Goal: Use online tool/utility: Utilize a website feature to perform a specific function

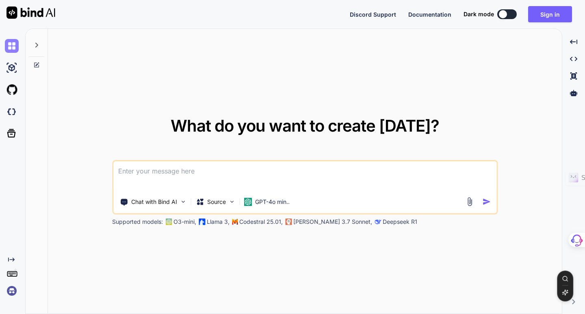
click at [11, 49] on img at bounding box center [12, 46] width 14 height 14
click at [157, 177] on textarea at bounding box center [304, 176] width 383 height 30
paste textarea
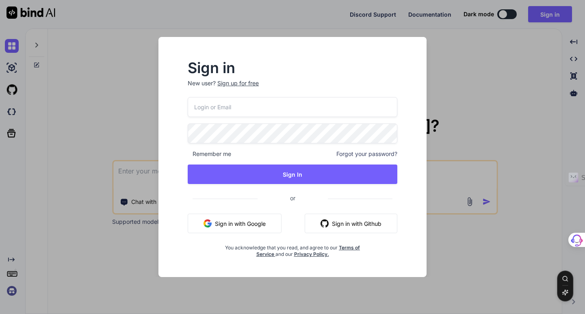
click at [249, 223] on button "Sign in with Google" at bounding box center [235, 224] width 94 height 20
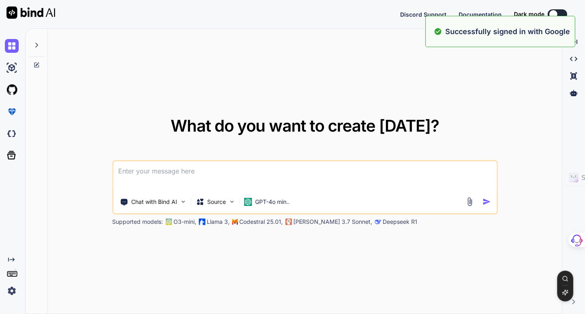
click at [185, 172] on textarea at bounding box center [304, 176] width 383 height 30
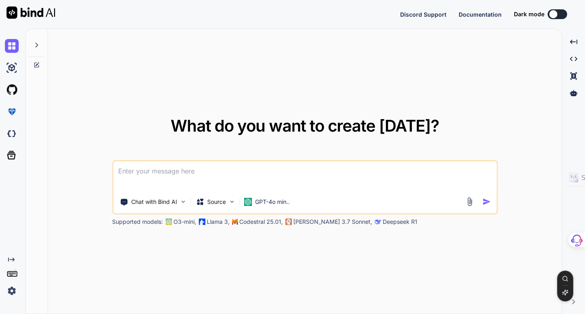
paste textarea "Loremipsum do sitamet co AD eli seddoeiusmo temporinc utla etdolore magnaali en…"
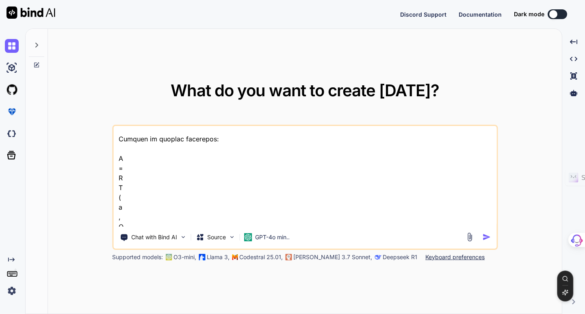
scroll to position [203, 0]
type textarea "Loremipsum do sitamet co AD eli seddoeiusmo temporinc utla etdolore magnaali en…"
click at [283, 239] on p "GPT-4o min.." at bounding box center [272, 237] width 35 height 8
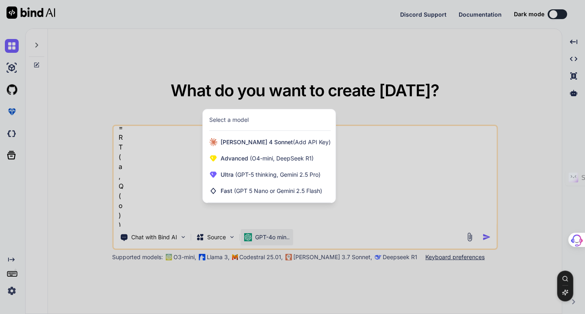
click at [373, 231] on div at bounding box center [292, 157] width 585 height 314
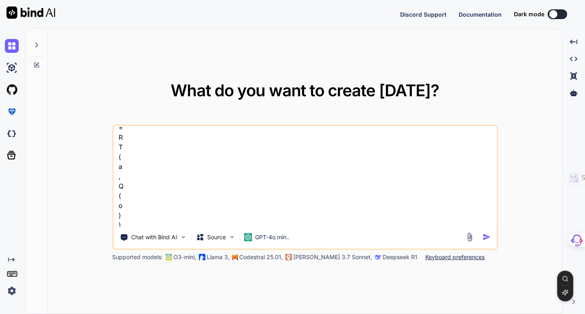
click at [485, 235] on img "button" at bounding box center [487, 237] width 9 height 9
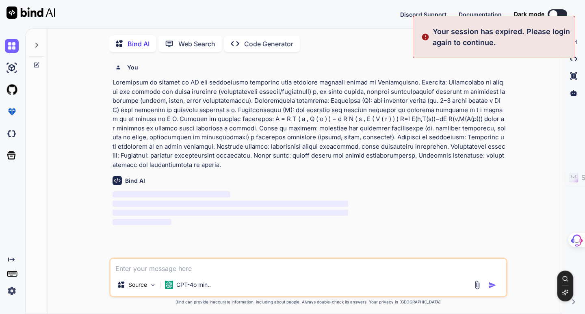
scroll to position [3, 0]
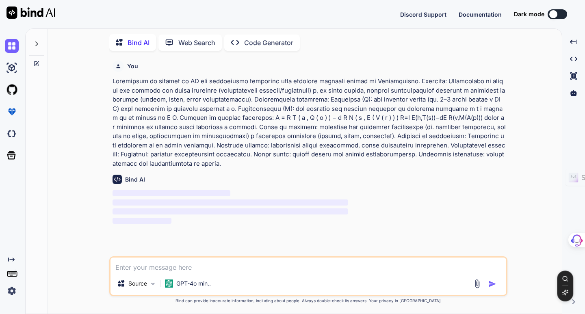
click at [191, 150] on p at bounding box center [310, 122] width 394 height 91
click at [158, 267] on textarea at bounding box center [309, 265] width 396 height 15
type textarea "continúa"
click at [490, 284] on img "button" at bounding box center [493, 284] width 8 height 8
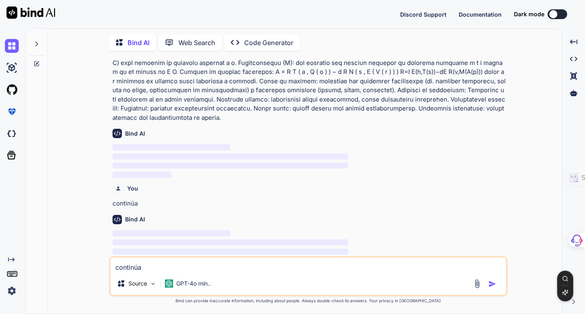
scroll to position [0, 0]
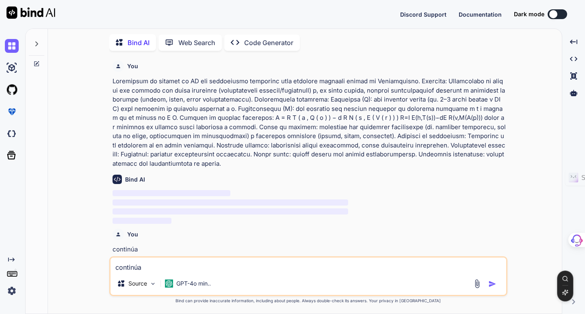
click at [114, 80] on div "You Bind AI ‌ ‌ ‌ ‌ You continúa Bind AI ‌ ‌ ‌ ‌" at bounding box center [309, 156] width 397 height 199
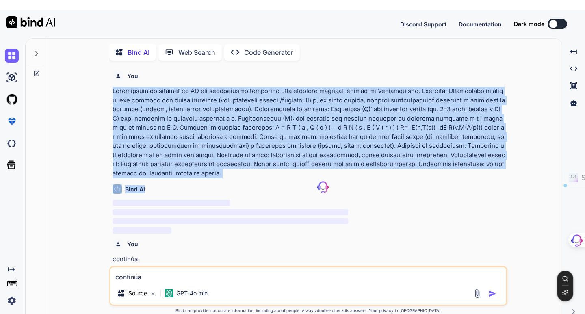
drag, startPoint x: 114, startPoint y: 80, endPoint x: 385, endPoint y: 119, distance: 274.0
click at [471, 160] on div "You Bind AI ‌ ‌ ‌ ‌ You continúa Bind AI ‌ ‌ ‌ ‌" at bounding box center [309, 166] width 397 height 199
click at [158, 98] on p at bounding box center [310, 132] width 394 height 91
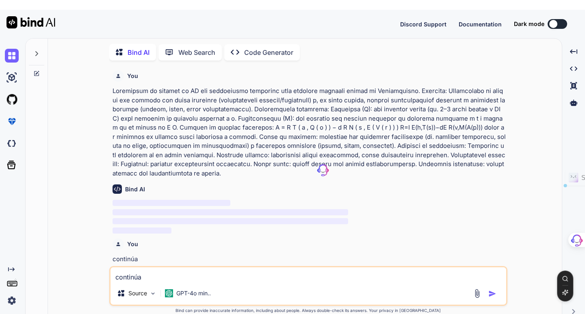
drag, startPoint x: 114, startPoint y: 81, endPoint x: 460, endPoint y: 157, distance: 354.4
click at [460, 157] on p at bounding box center [310, 132] width 394 height 91
drag, startPoint x: 400, startPoint y: 130, endPoint x: 264, endPoint y: 134, distance: 135.5
click at [264, 134] on p at bounding box center [310, 132] width 394 height 91
copy p "Loremipsum do sitamet co AD eli seddoeiusmo temporinc utla etdolore magnaali en…"
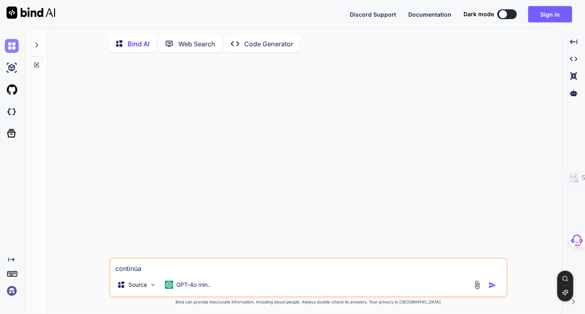
click at [13, 46] on img at bounding box center [12, 46] width 14 height 14
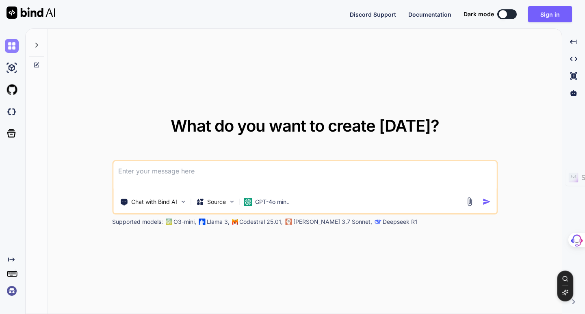
type textarea "x"
click at [137, 173] on textarea at bounding box center [304, 176] width 383 height 30
type textarea "x"
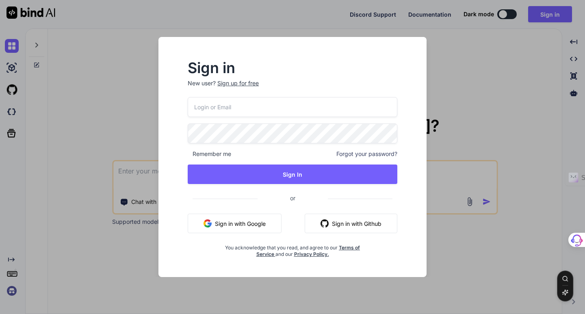
click at [240, 221] on button "Sign in with Google" at bounding box center [235, 224] width 94 height 20
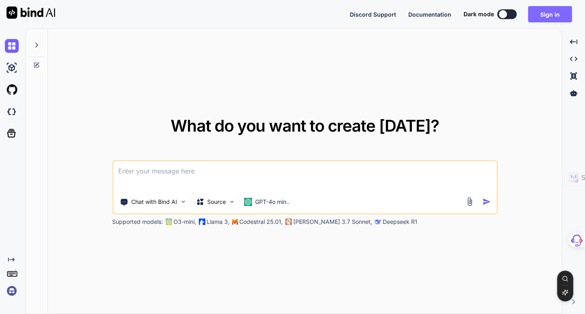
click at [548, 15] on button "Sign in" at bounding box center [551, 14] width 44 height 16
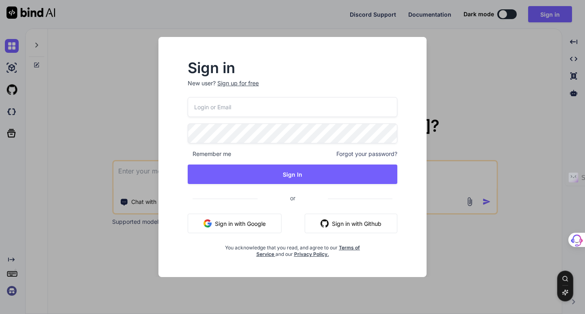
click at [237, 224] on button "Sign in with Google" at bounding box center [235, 224] width 94 height 20
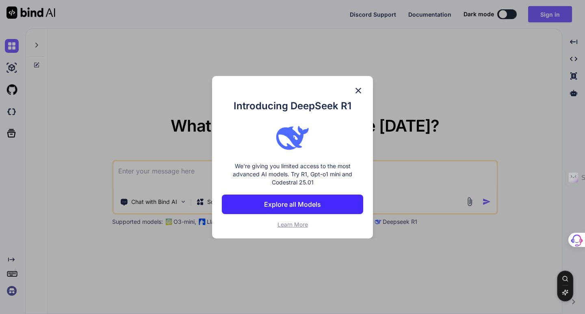
click at [360, 91] on img at bounding box center [359, 91] width 10 height 10
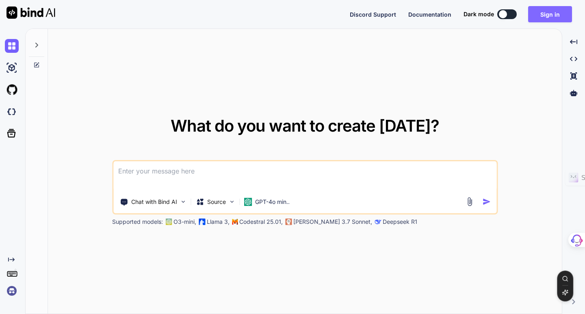
click at [546, 15] on button "Sign in" at bounding box center [551, 14] width 44 height 16
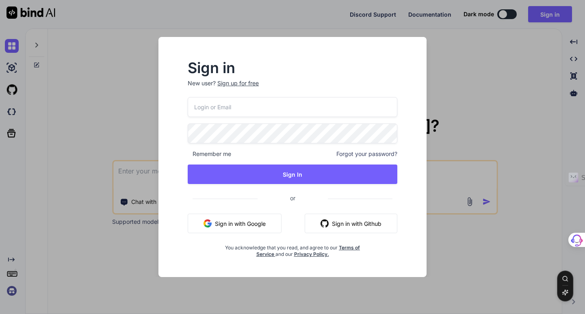
click at [267, 222] on button "Sign in with Google" at bounding box center [235, 224] width 94 height 20
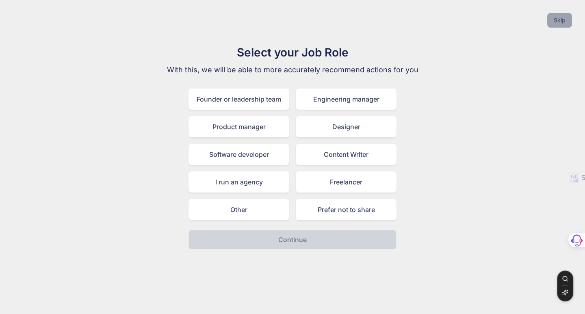
click at [567, 20] on button "Skip" at bounding box center [560, 20] width 25 height 15
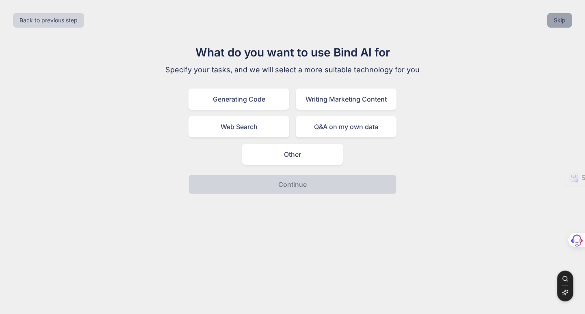
click at [561, 23] on button "Skip" at bounding box center [560, 20] width 25 height 15
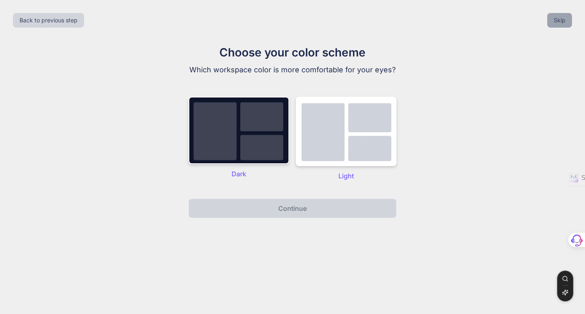
click at [552, 24] on button "Skip" at bounding box center [560, 20] width 25 height 15
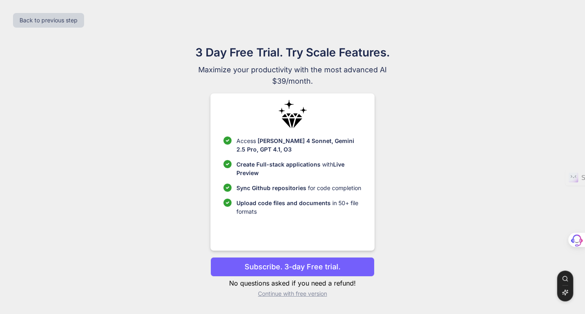
click at [305, 294] on p "Continue with free version" at bounding box center [293, 294] width 164 height 8
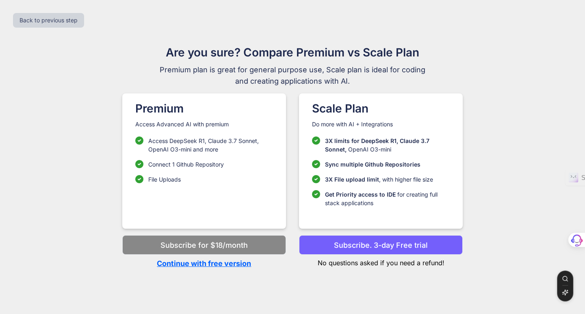
click at [205, 263] on p "Continue with free version" at bounding box center [204, 263] width 164 height 11
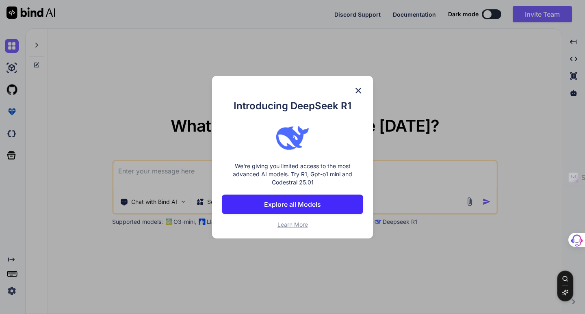
click at [360, 88] on img at bounding box center [359, 91] width 10 height 10
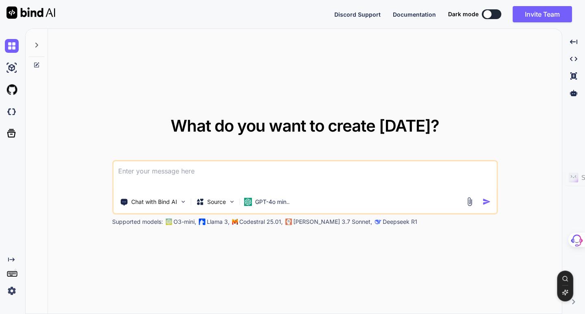
click at [152, 171] on textarea at bounding box center [304, 176] width 383 height 30
paste textarea "Desarrolla un sistema de IA con adversarial debiasing para promover justicia so…"
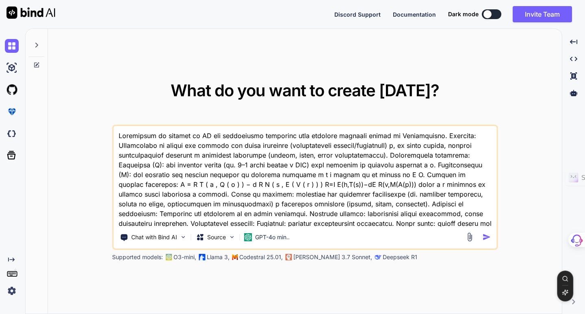
scroll to position [11, 0]
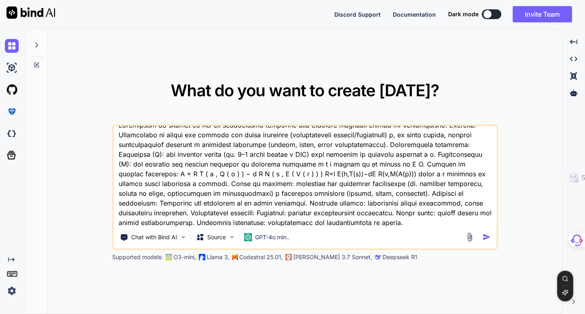
type textarea "Desarrolla un sistema de IA con adversarial debiasing para promover justicia so…"
click at [487, 235] on img "button" at bounding box center [487, 237] width 9 height 9
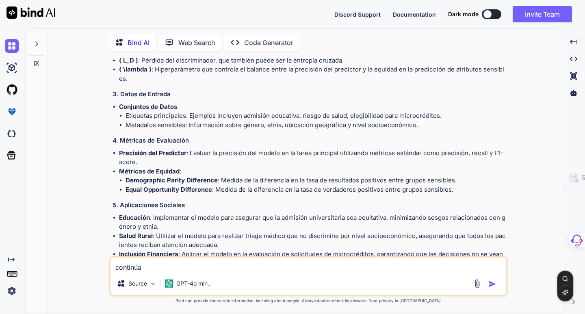
scroll to position [537, 0]
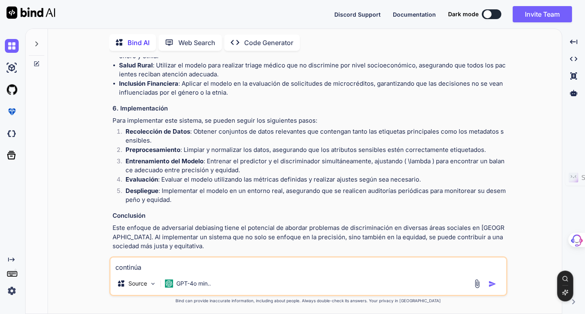
click at [250, 40] on p "Code Generator" at bounding box center [268, 43] width 49 height 10
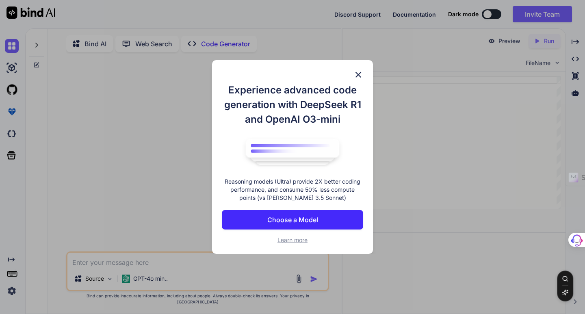
click at [358, 75] on img at bounding box center [359, 75] width 10 height 10
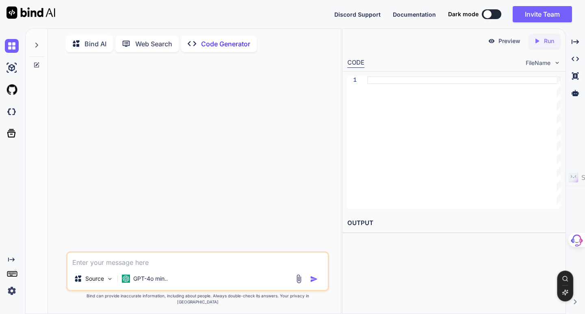
click at [132, 268] on textarea at bounding box center [197, 260] width 260 height 15
paste textarea "Desarrolla un sistema de IA con adversarial debiasing para promover justicia so…"
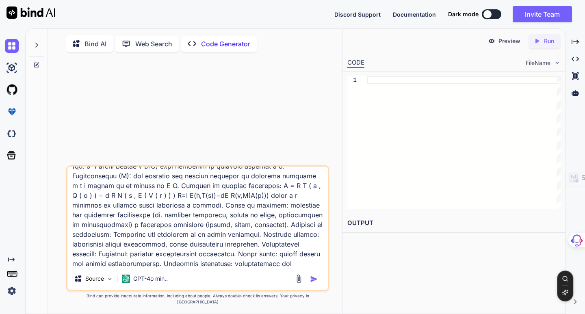
type textarea "Desarrolla un sistema de IA con adversarial debiasing para promover justicia so…"
click at [95, 47] on p "Bind AI" at bounding box center [96, 44] width 22 height 10
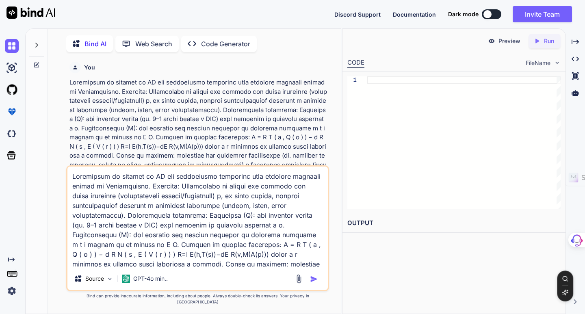
scroll to position [3, 0]
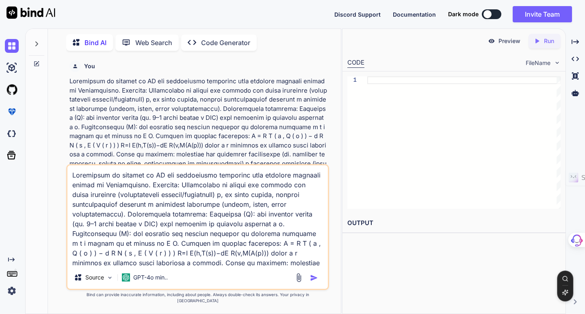
click at [95, 43] on p "Bind AI" at bounding box center [96, 43] width 22 height 10
click at [213, 44] on p "Code Generator" at bounding box center [225, 43] width 49 height 10
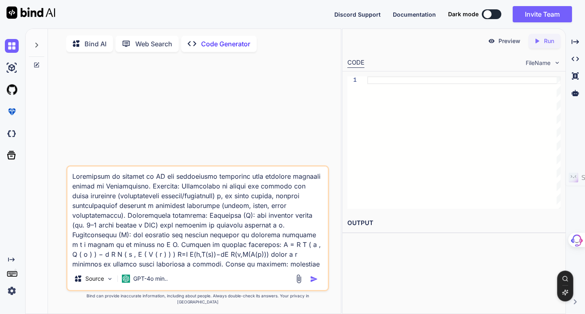
click at [88, 39] on p "Bind AI" at bounding box center [96, 44] width 22 height 10
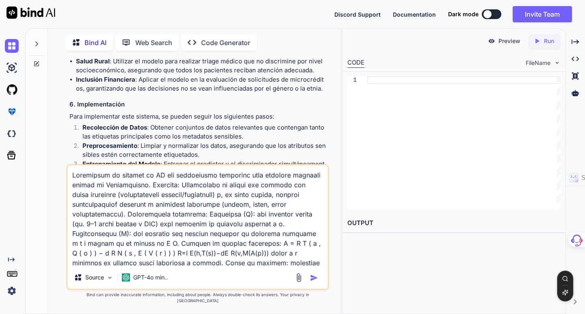
scroll to position [765, 0]
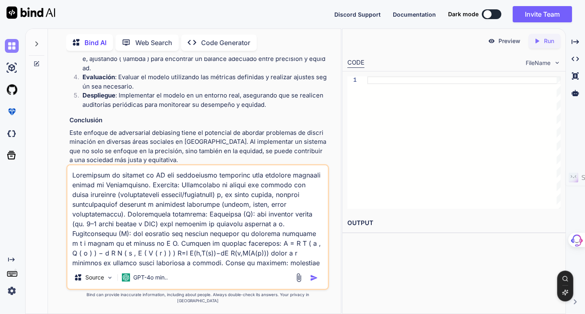
click at [11, 48] on img at bounding box center [12, 46] width 14 height 14
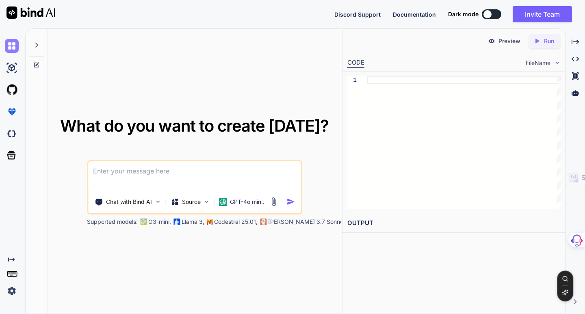
click at [13, 45] on img at bounding box center [12, 46] width 14 height 14
click at [33, 45] on icon at bounding box center [36, 45] width 7 height 7
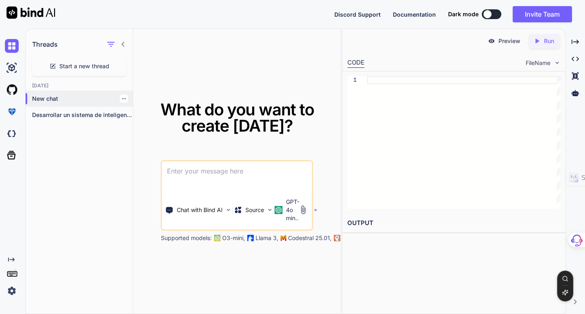
click at [41, 99] on p "New chat" at bounding box center [82, 99] width 101 height 8
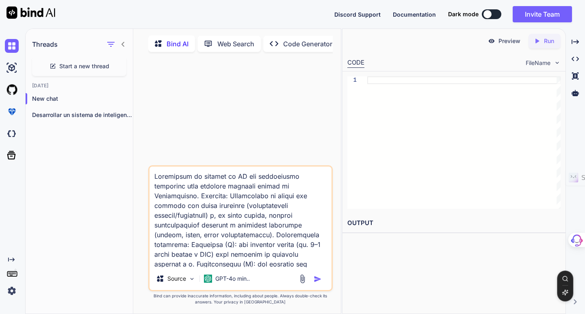
click at [120, 42] on icon at bounding box center [123, 44] width 7 height 7
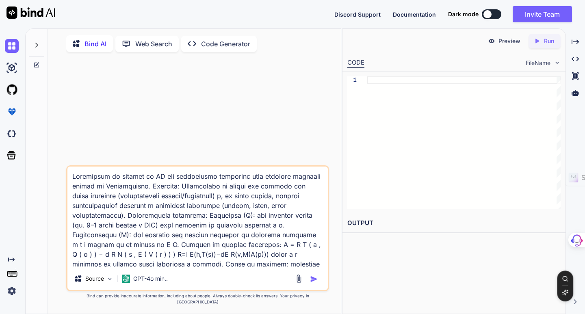
click at [215, 46] on p "Code Generator" at bounding box center [225, 44] width 49 height 10
click at [313, 283] on img "button" at bounding box center [314, 279] width 8 height 8
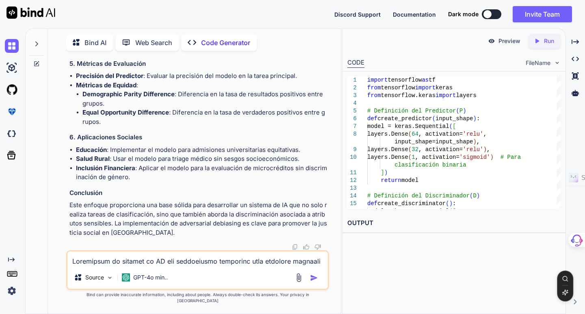
scroll to position [1022, 0]
click at [544, 39] on p "Run" at bounding box center [549, 41] width 10 height 8
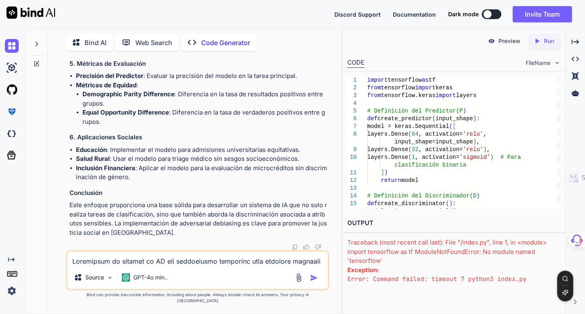
click at [211, 266] on textarea at bounding box center [197, 259] width 260 height 15
click at [33, 13] on img at bounding box center [31, 13] width 49 height 12
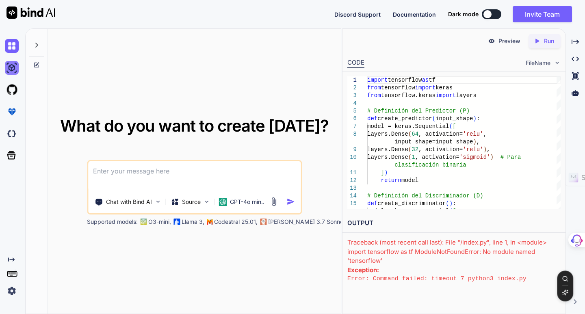
click at [11, 69] on img at bounding box center [12, 68] width 14 height 14
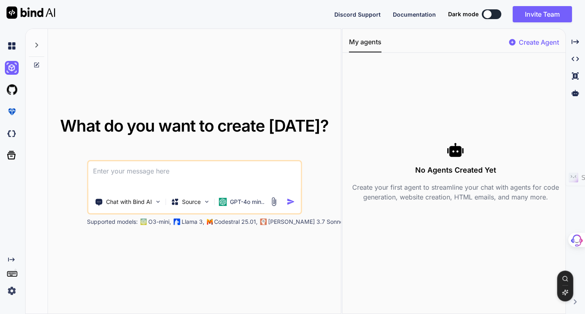
click at [19, 43] on div at bounding box center [13, 46] width 17 height 14
click at [15, 46] on img at bounding box center [12, 46] width 14 height 14
click at [36, 48] on icon at bounding box center [36, 45] width 7 height 7
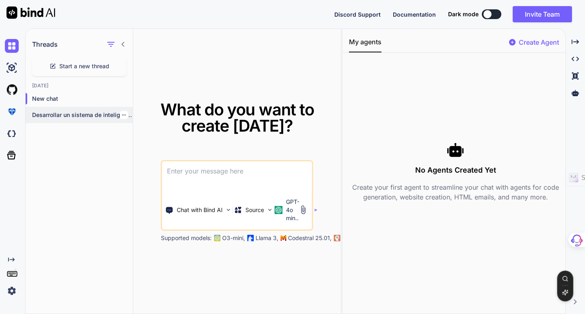
click at [56, 119] on p "Desarrollar un sistema de inteligencia artificial con..." at bounding box center [82, 115] width 101 height 8
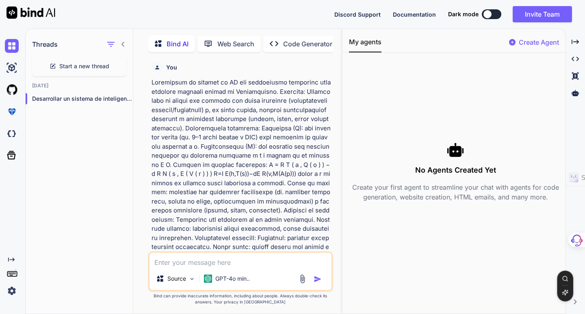
scroll to position [3, 0]
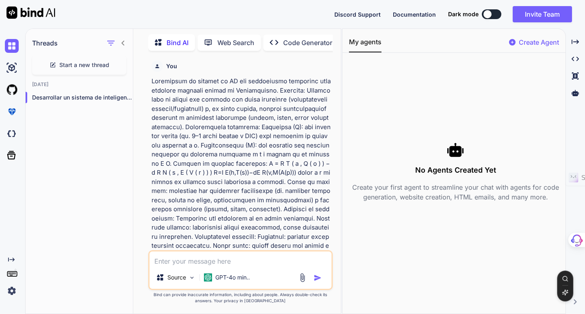
click at [120, 40] on icon at bounding box center [123, 43] width 7 height 7
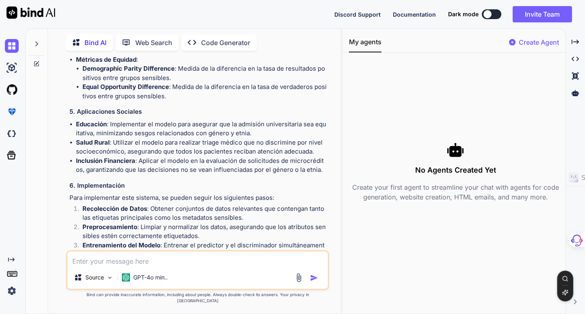
scroll to position [679, 0]
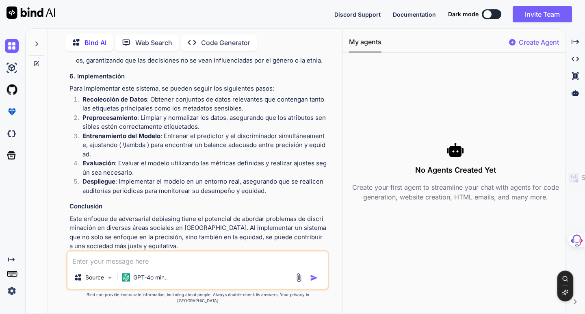
click at [97, 258] on p "Open in Editor" at bounding box center [96, 262] width 39 height 8
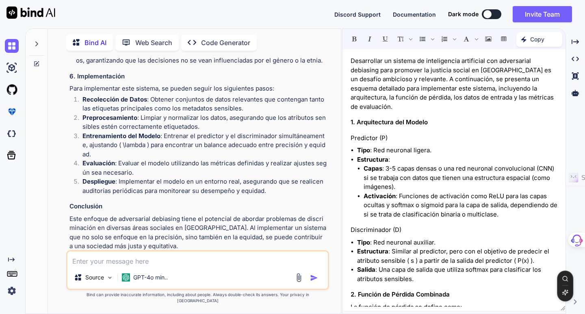
click at [172, 261] on textarea at bounding box center [197, 259] width 260 height 15
type textarea "Por qué no generaste el sistema?"
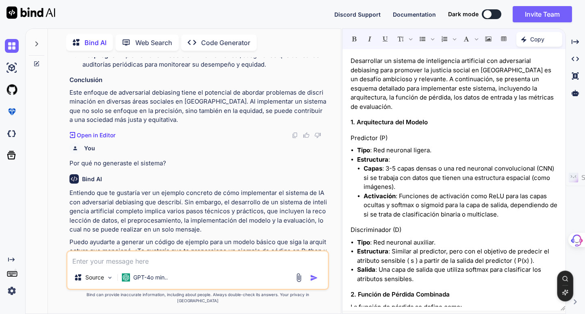
scroll to position [819, 0]
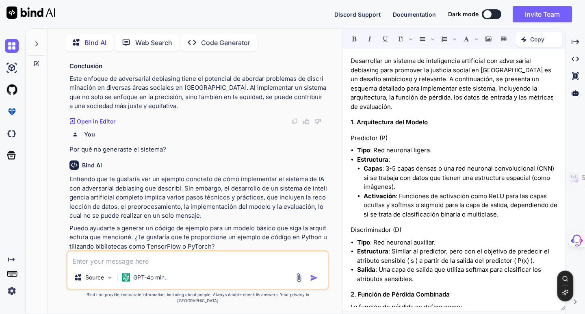
click at [226, 263] on textarea at bounding box center [197, 259] width 260 height 15
type textarea "sí"
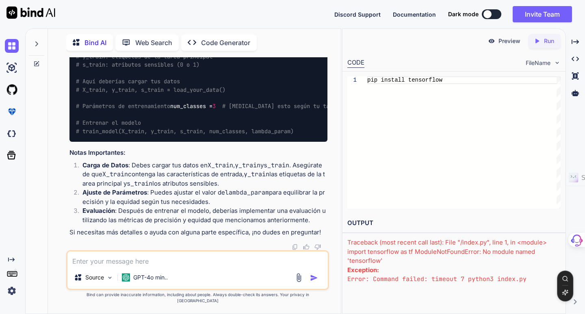
scroll to position [1637, 0]
drag, startPoint x: 555, startPoint y: 43, endPoint x: 546, endPoint y: 43, distance: 8.1
click at [555, 43] on div "Created with Pixso. Run" at bounding box center [545, 41] width 32 height 15
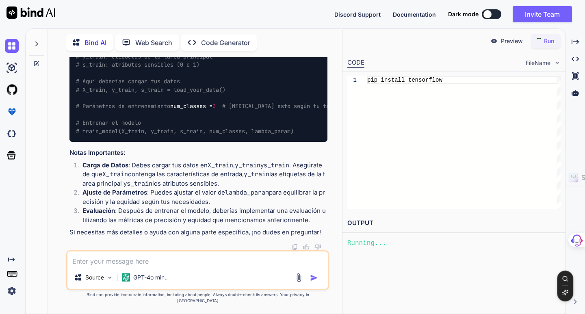
scroll to position [1715, 0]
click at [186, 262] on textarea at bounding box center [197, 259] width 260 height 15
type textarea "cómo lo ejecuto?"
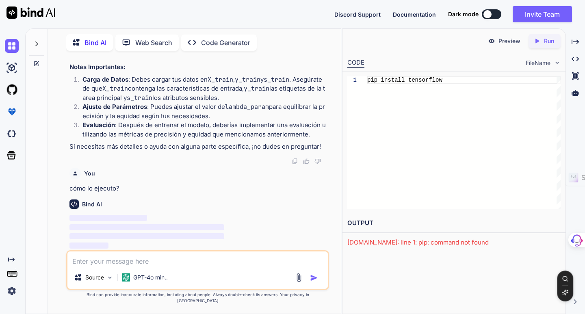
scroll to position [1801, 0]
click at [504, 41] on p "Preview" at bounding box center [510, 41] width 22 height 8
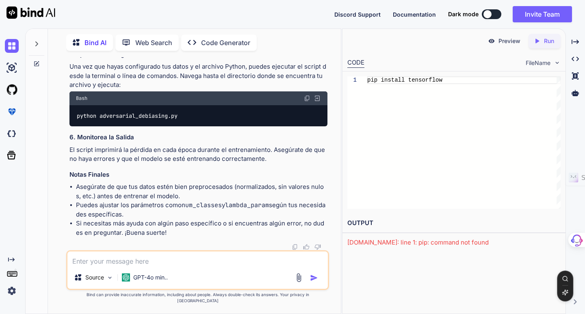
scroll to position [2350, 0]
click at [39, 41] on icon at bounding box center [36, 44] width 7 height 7
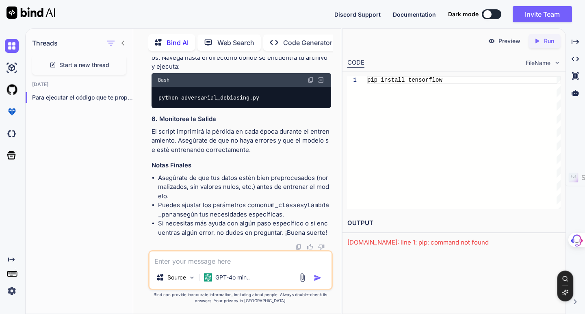
click at [122, 40] on icon at bounding box center [123, 43] width 7 height 7
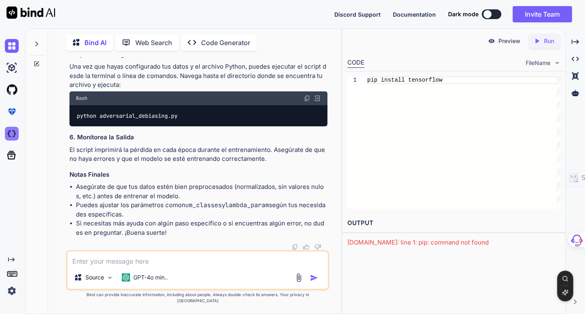
click at [11, 135] on img at bounding box center [12, 134] width 14 height 14
click at [11, 259] on icon "Created with Pixso." at bounding box center [11, 260] width 7 height 7
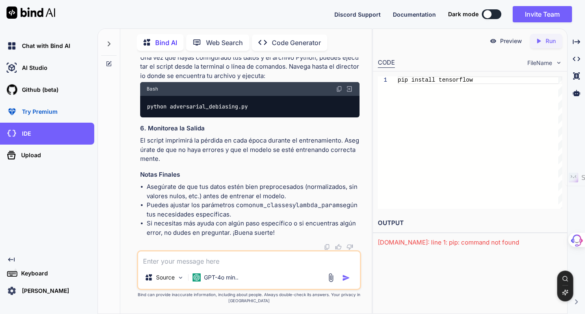
scroll to position [2496, 0]
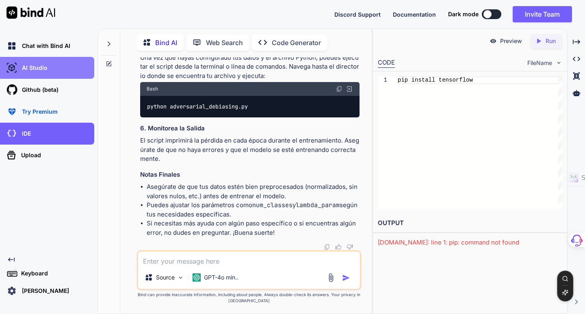
click at [44, 69] on p "AI Studio" at bounding box center [33, 68] width 29 height 8
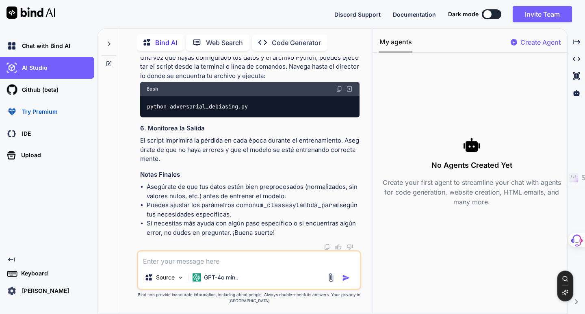
click at [107, 42] on icon at bounding box center [109, 44] width 7 height 7
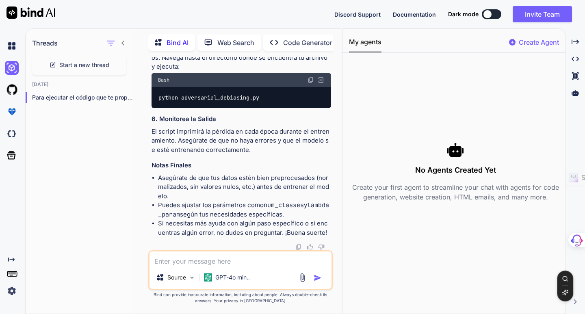
scroll to position [2698, 0]
click at [121, 40] on icon at bounding box center [123, 43] width 7 height 7
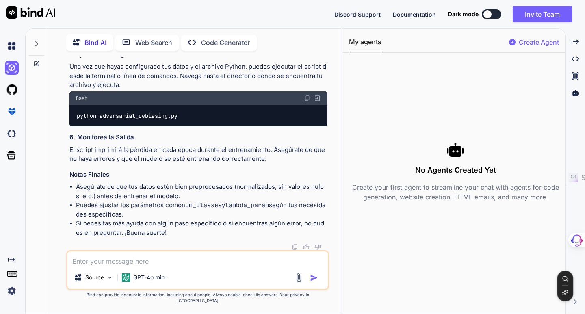
scroll to position [2350, 0]
click at [14, 70] on img at bounding box center [12, 68] width 14 height 14
click at [42, 17] on img at bounding box center [31, 13] width 49 height 12
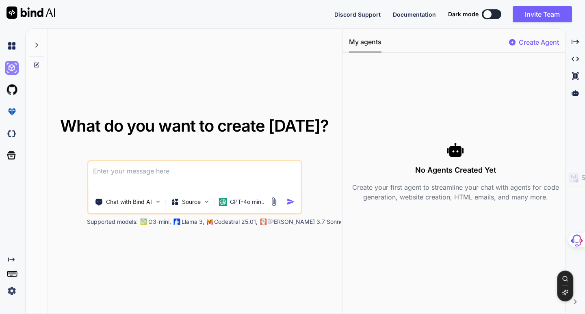
click at [6, 67] on img at bounding box center [12, 68] width 14 height 14
click at [5, 46] on img at bounding box center [12, 46] width 14 height 14
click at [13, 67] on img at bounding box center [12, 68] width 14 height 14
click at [128, 169] on textarea at bounding box center [194, 176] width 213 height 30
paste textarea "Desarrolla un sistema de IA con adversarial debiasing para promover justicia so…"
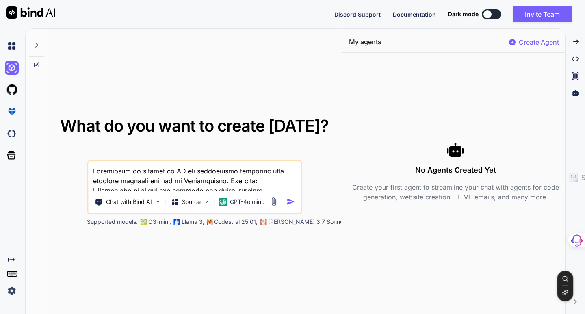
scroll to position [98, 0]
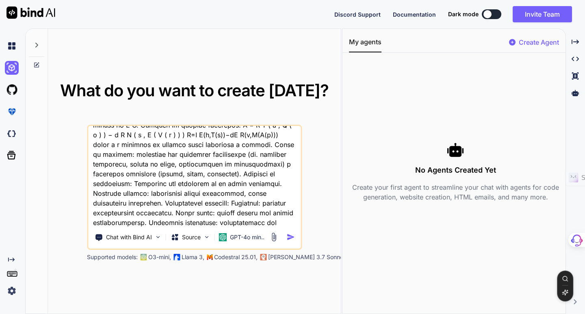
type textarea "Desarrolla un sistema de IA con adversarial debiasing para promover justicia so…"
click at [291, 237] on img "button" at bounding box center [291, 237] width 9 height 9
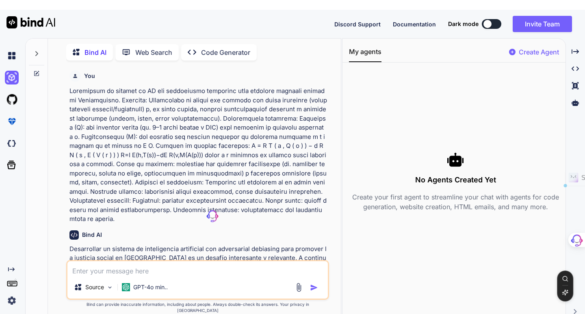
drag, startPoint x: 70, startPoint y: 81, endPoint x: 226, endPoint y: 201, distance: 197.1
click at [226, 201] on p at bounding box center [199, 155] width 258 height 137
copy p "Desarrolla un sistema de IA con adversarial debiasing para promover justicia so…"
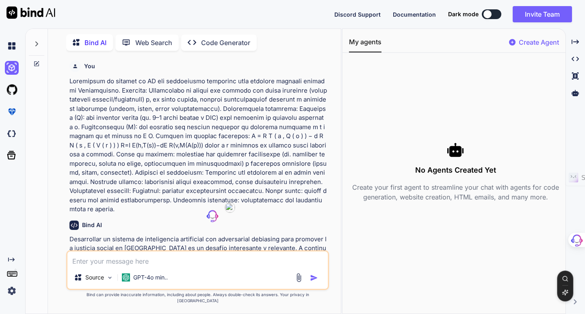
click at [283, 202] on p at bounding box center [199, 145] width 258 height 137
click at [233, 192] on p at bounding box center [199, 145] width 258 height 137
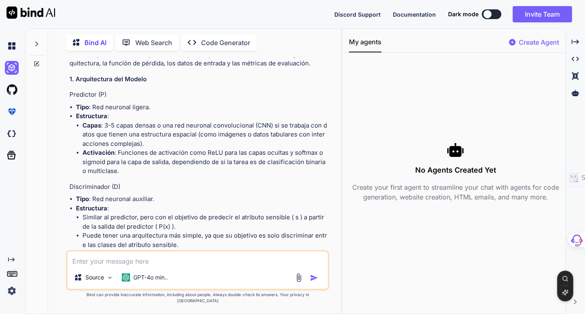
scroll to position [244, 0]
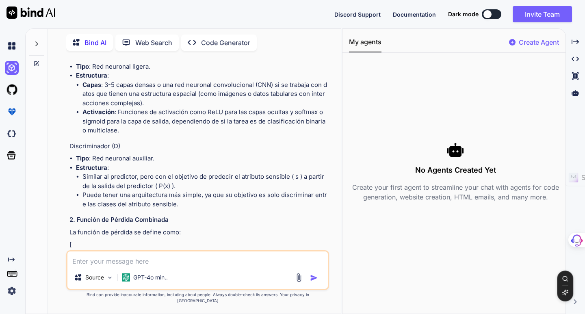
click at [27, 13] on img at bounding box center [31, 13] width 49 height 12
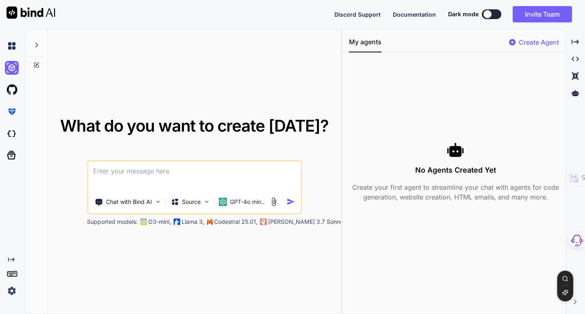
click at [10, 260] on icon "Created with Pixso." at bounding box center [11, 260] width 7 height 7
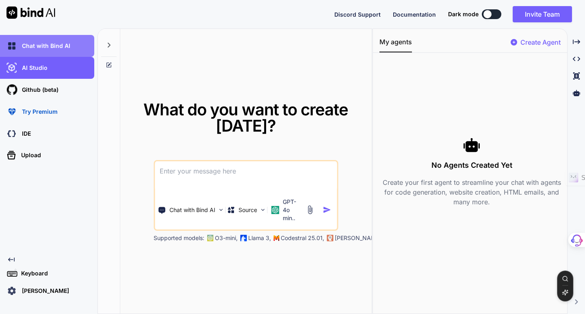
click at [46, 49] on p "Chat with Bind AI" at bounding box center [45, 46] width 52 height 8
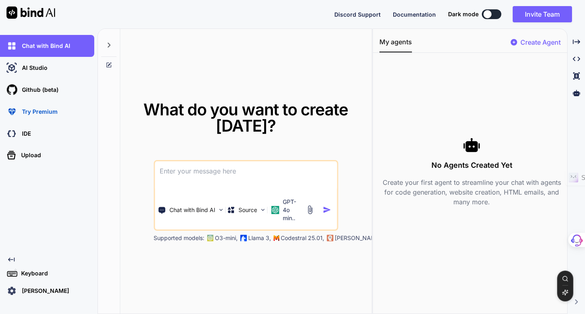
click at [24, 13] on img at bounding box center [31, 13] width 49 height 12
click at [52, 289] on p "Bernardo Corona D." at bounding box center [44, 291] width 50 height 8
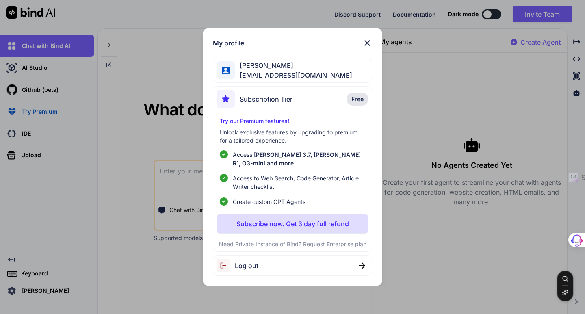
click at [246, 265] on span "Log out" at bounding box center [247, 266] width 24 height 10
